Goal: Contribute content

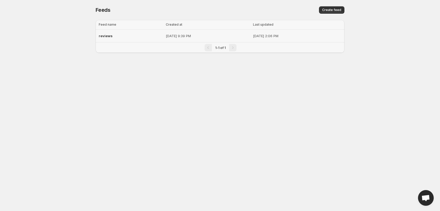
click at [126, 34] on div "reviews" at bounding box center [131, 35] width 64 height 9
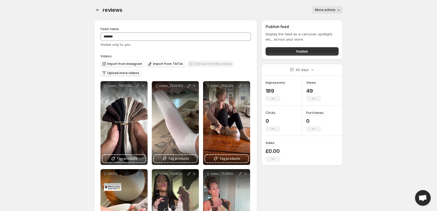
click at [129, 73] on span "Upload more videos" at bounding box center [123, 73] width 32 height 4
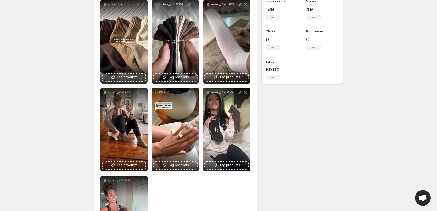
scroll to position [52, 0]
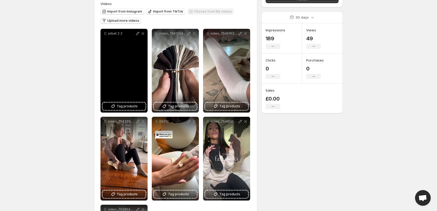
click at [124, 45] on div "adset 2 2" at bounding box center [124, 71] width 47 height 84
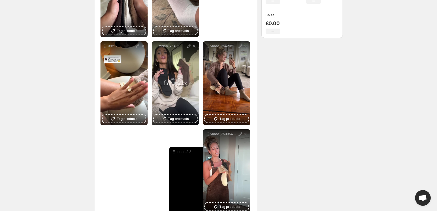
scroll to position [131, 0]
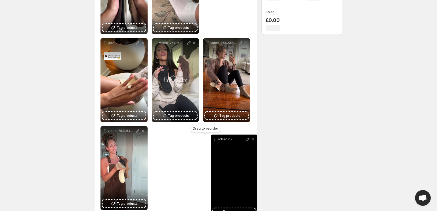
drag, startPoint x: 105, startPoint y: 34, endPoint x: 215, endPoint y: 139, distance: 152.8
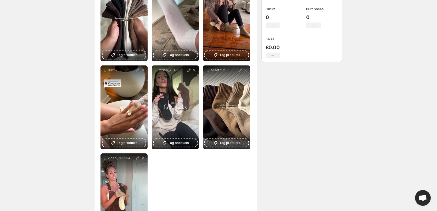
scroll to position [105, 0]
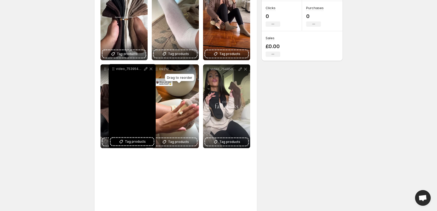
drag, startPoint x: 105, startPoint y: 156, endPoint x: 109, endPoint y: 68, distance: 88.9
click at [111, 68] on icon at bounding box center [113, 68] width 5 height 5
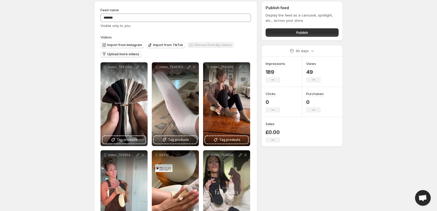
scroll to position [0, 0]
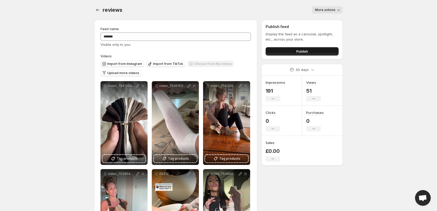
click at [280, 52] on button "Publish" at bounding box center [302, 51] width 73 height 8
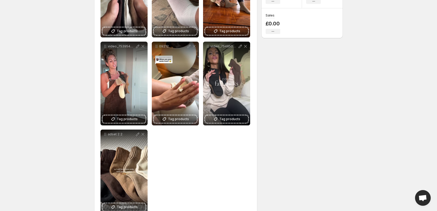
scroll to position [131, 0]
